Goal: Download file/media

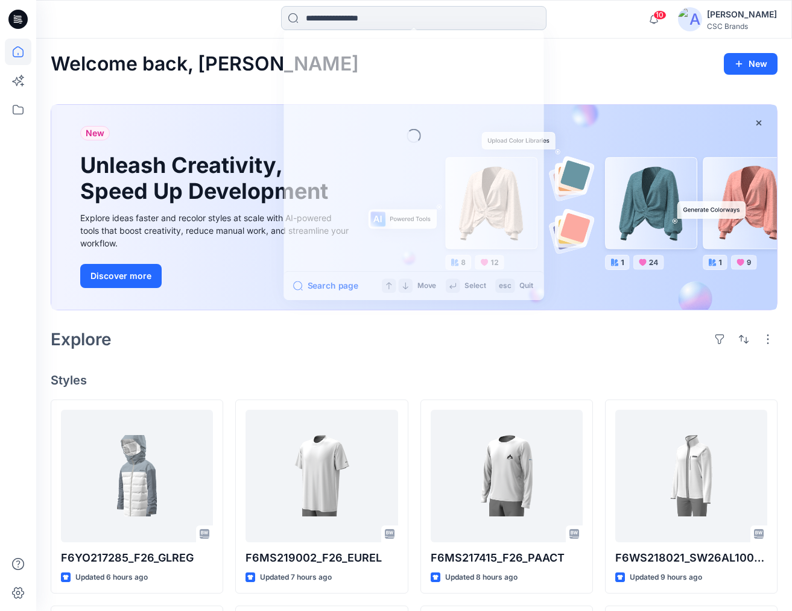
click at [394, 25] on input at bounding box center [413, 18] width 265 height 24
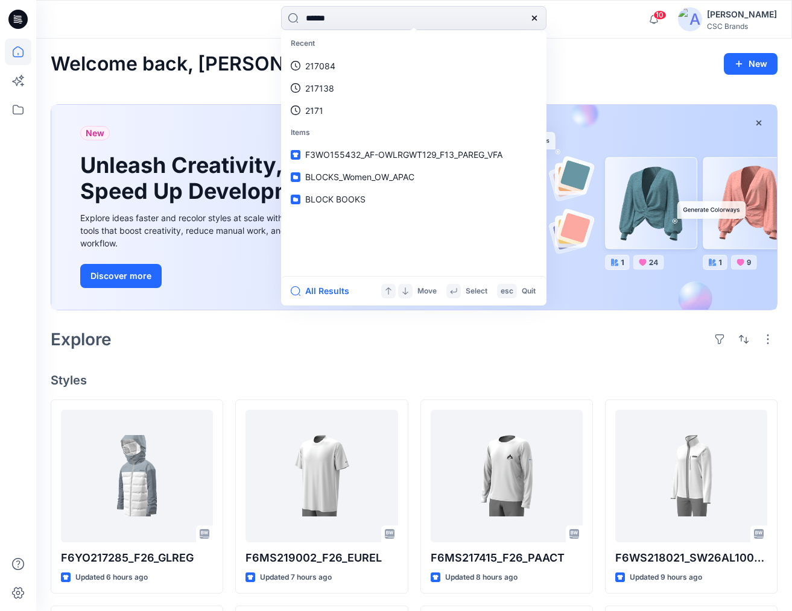
type input "******"
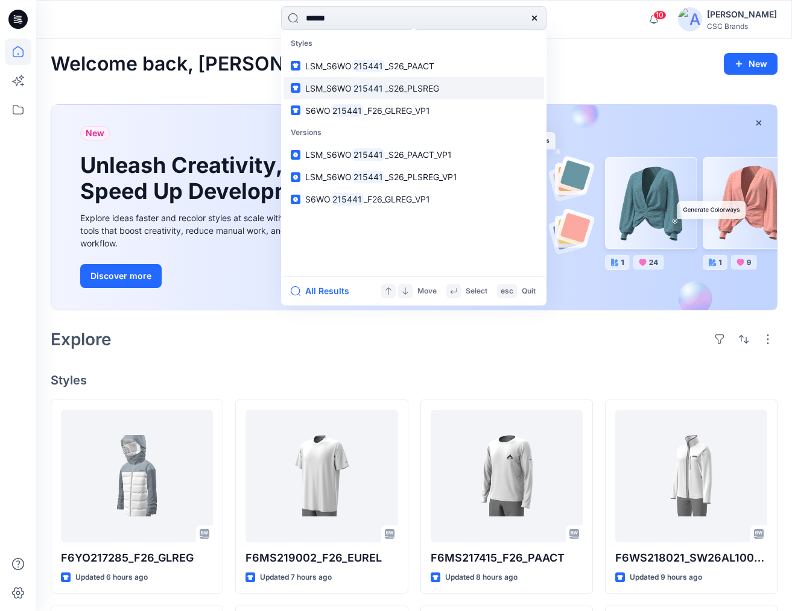
click at [434, 90] on span "_S26_PLSREG" at bounding box center [412, 88] width 54 height 10
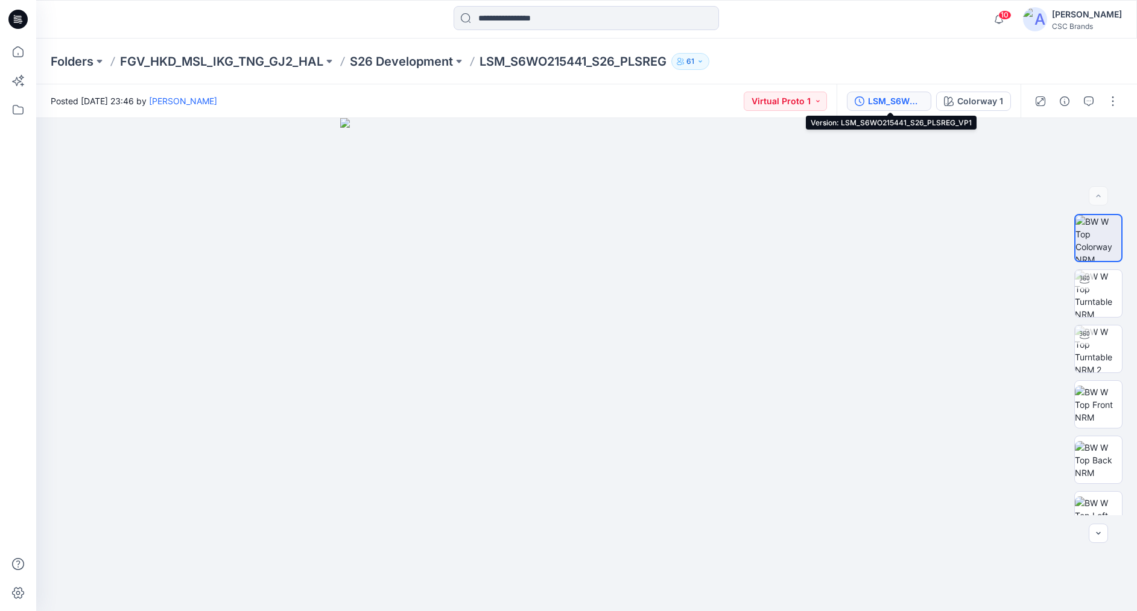
click at [791, 104] on div "LSM_S6WO215441_S26_PLSREG_VP1" at bounding box center [895, 101] width 55 height 13
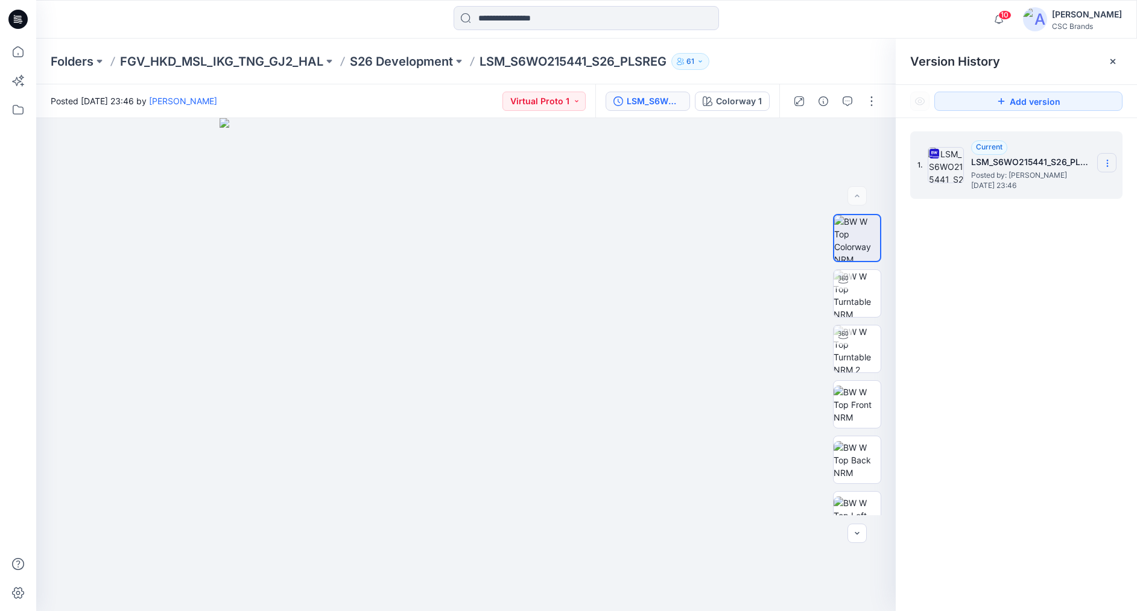
click at [791, 166] on icon at bounding box center [1107, 164] width 10 height 10
click at [791, 186] on span "Download Source BW File" at bounding box center [1046, 187] width 101 height 14
